Goal: Task Accomplishment & Management: Manage account settings

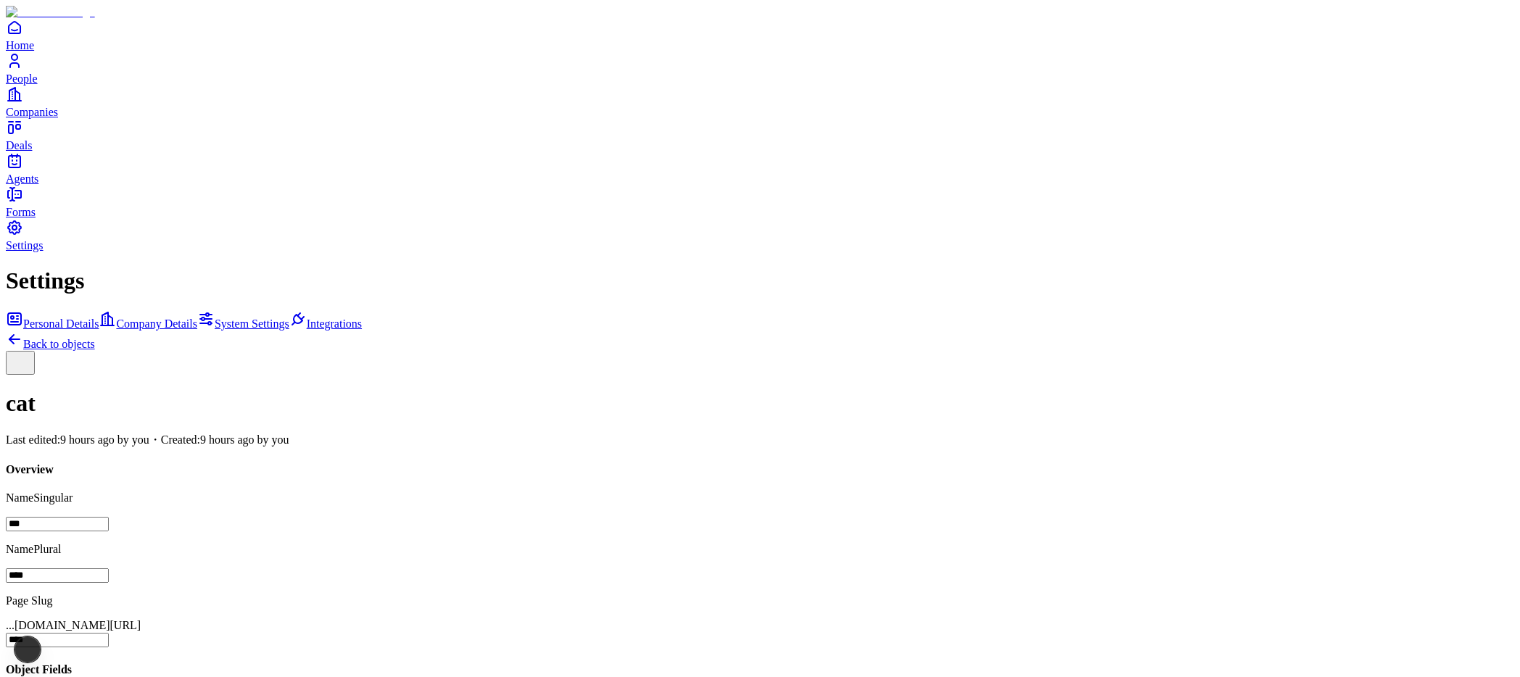
click at [23, 331] on icon at bounding box center [14, 339] width 17 height 17
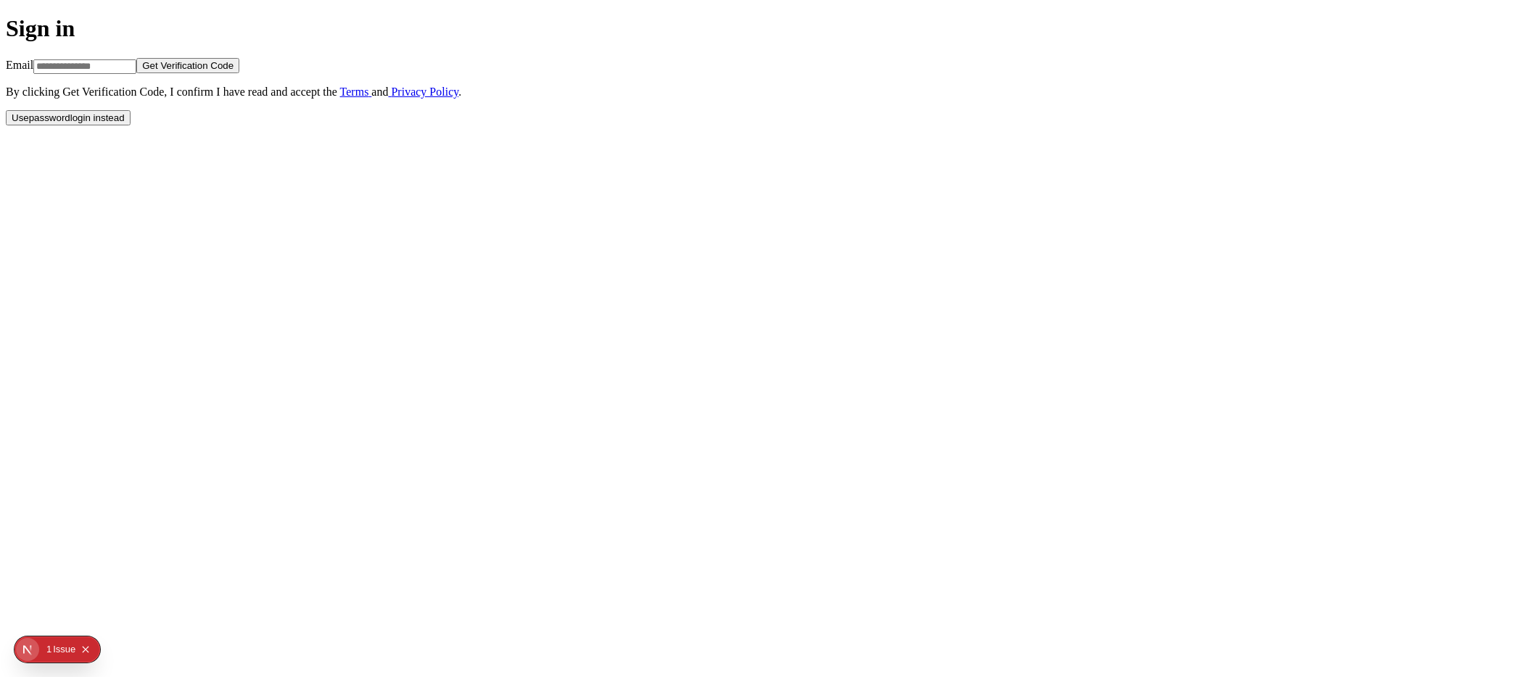
click at [753, 125] on div "Sign in Email Get Verification Code By clicking Get Verification Code , I confi…" at bounding box center [760, 69] width 1508 height 109
click at [131, 125] on button "Use password login instead" at bounding box center [68, 117] width 125 height 15
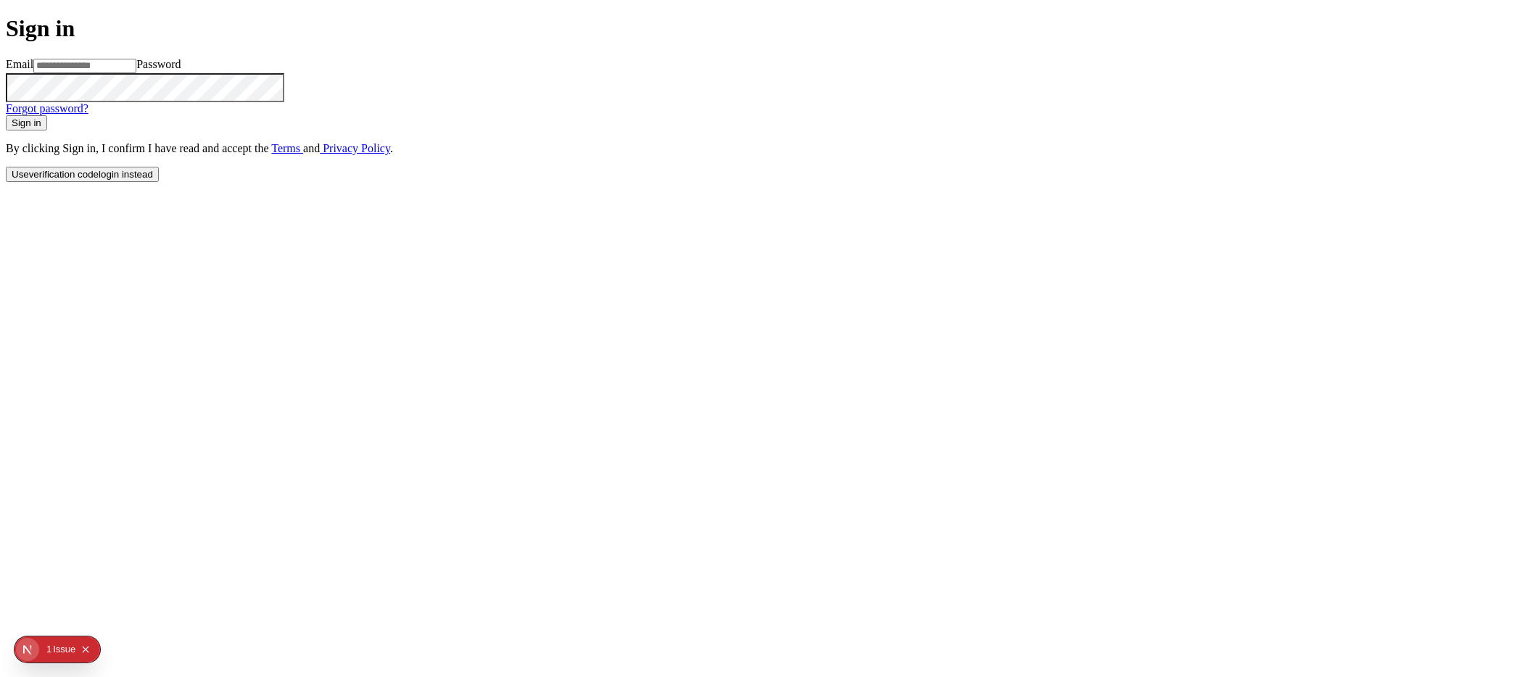
click at [136, 73] on input at bounding box center [84, 66] width 103 height 15
type input "**********"
click at [6, 115] on button "Sign in" at bounding box center [26, 122] width 41 height 15
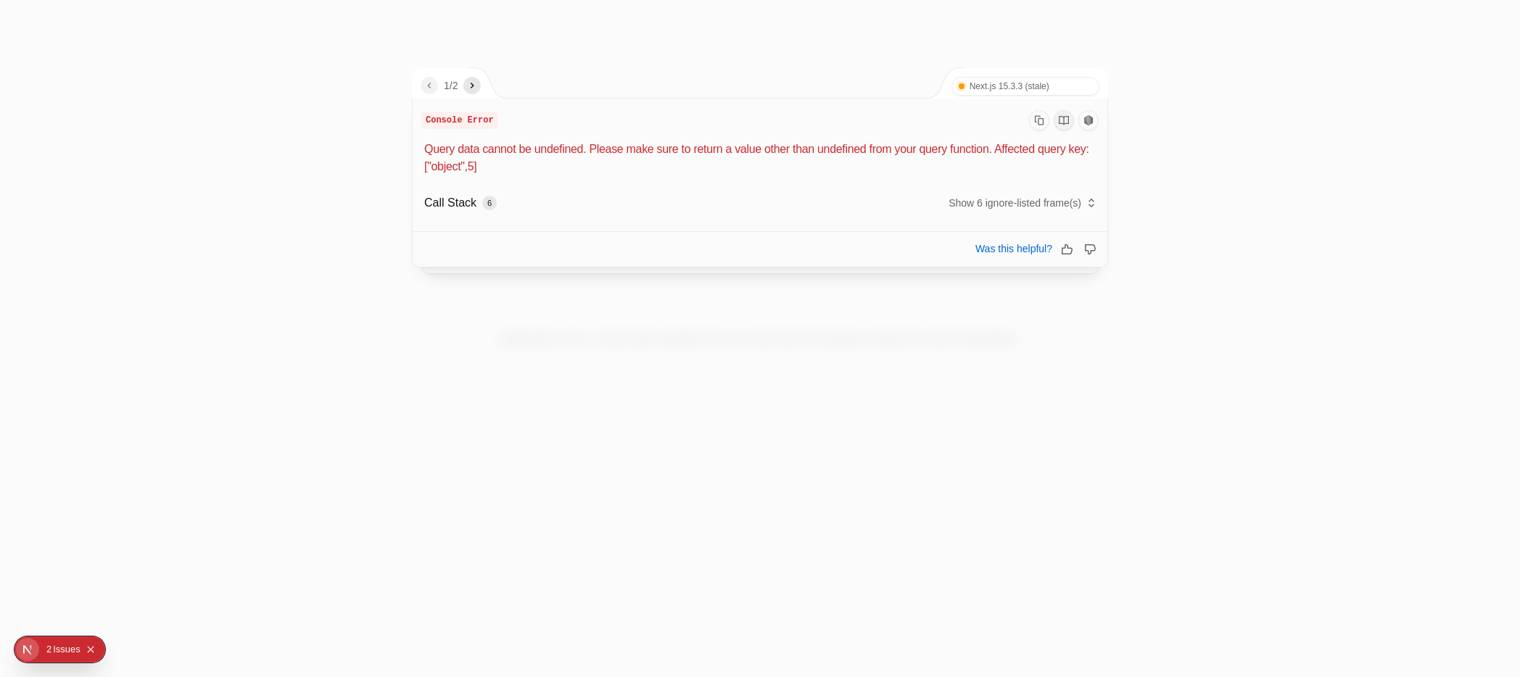
click at [53, 649] on div "Issue s" at bounding box center [67, 650] width 28 height 26
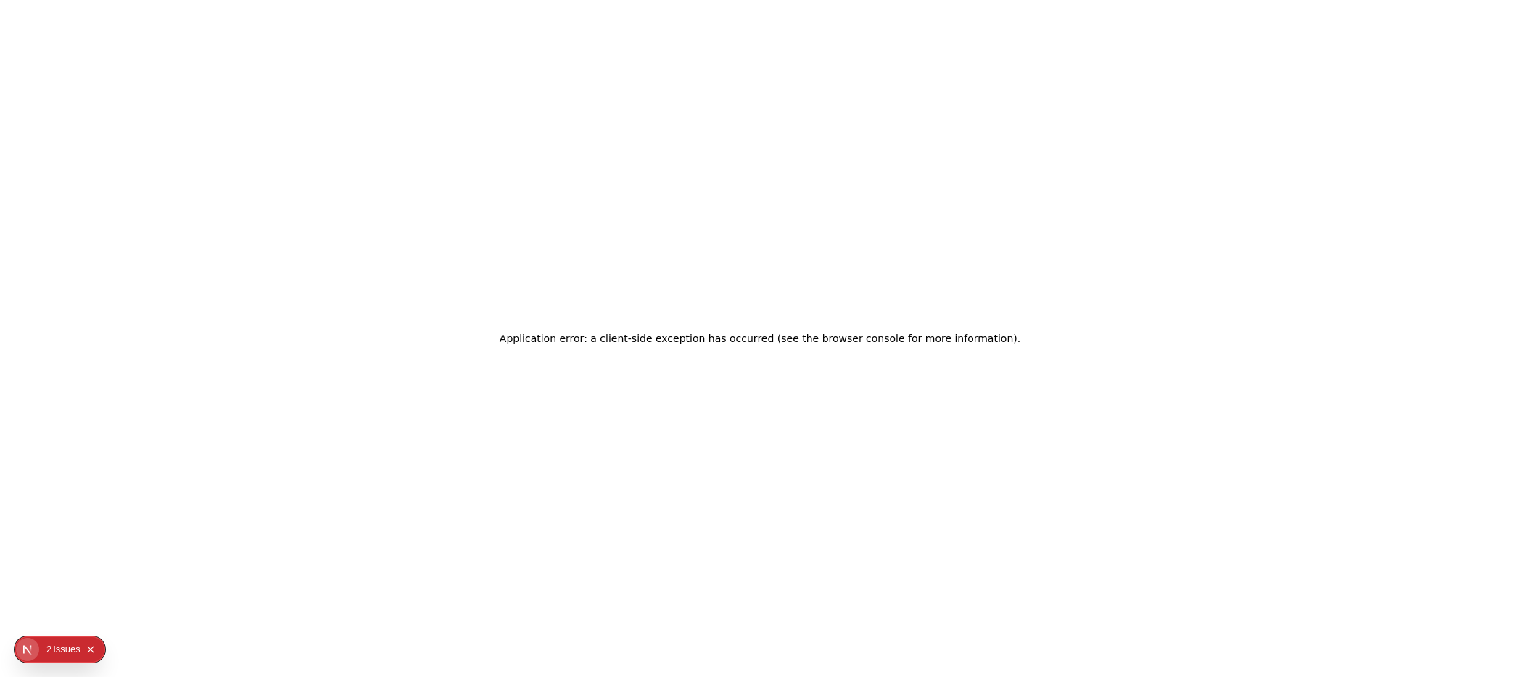
click at [60, 658] on div "Issue s" at bounding box center [67, 650] width 28 height 26
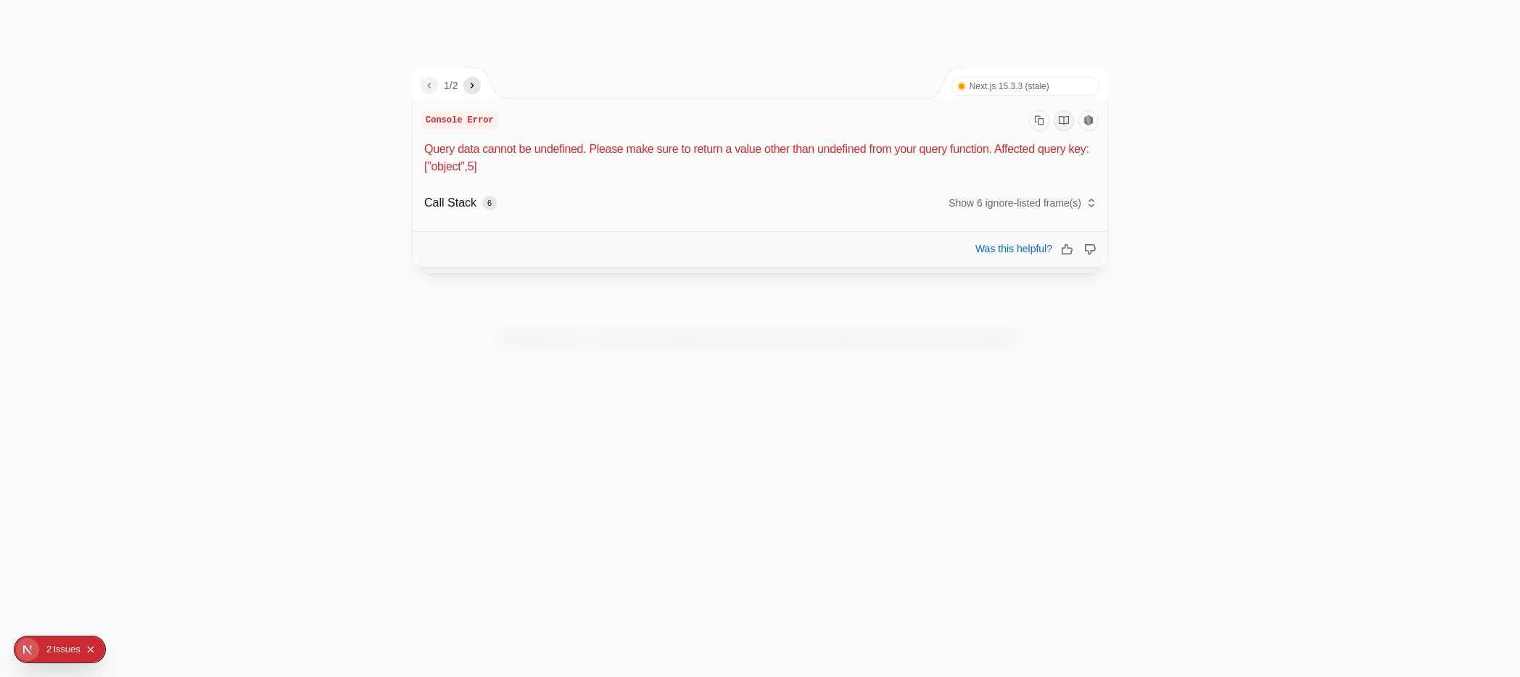
click at [1241, 183] on div at bounding box center [760, 338] width 1520 height 677
